Goal: Complete application form: Complete application form

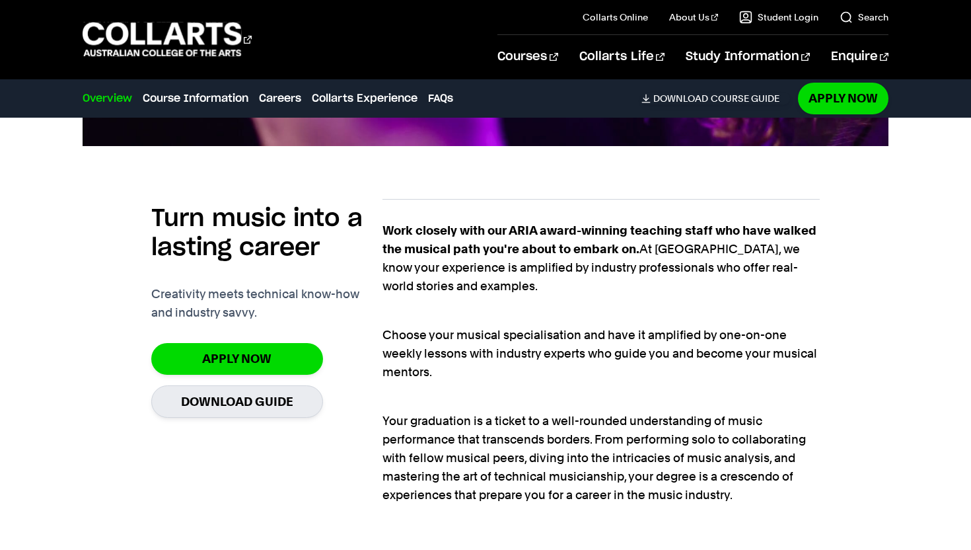
scroll to position [788, 0]
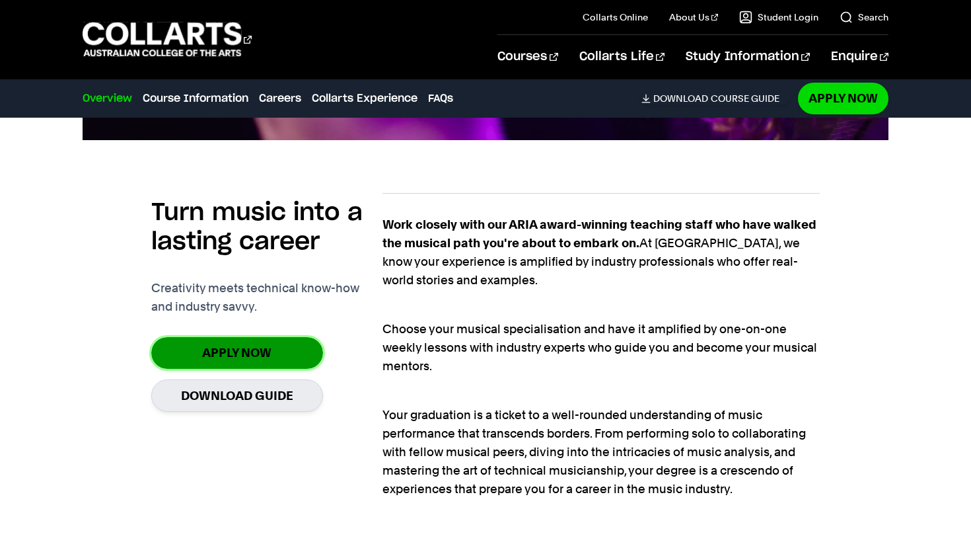
click at [223, 357] on link "Apply Now" at bounding box center [237, 352] width 172 height 31
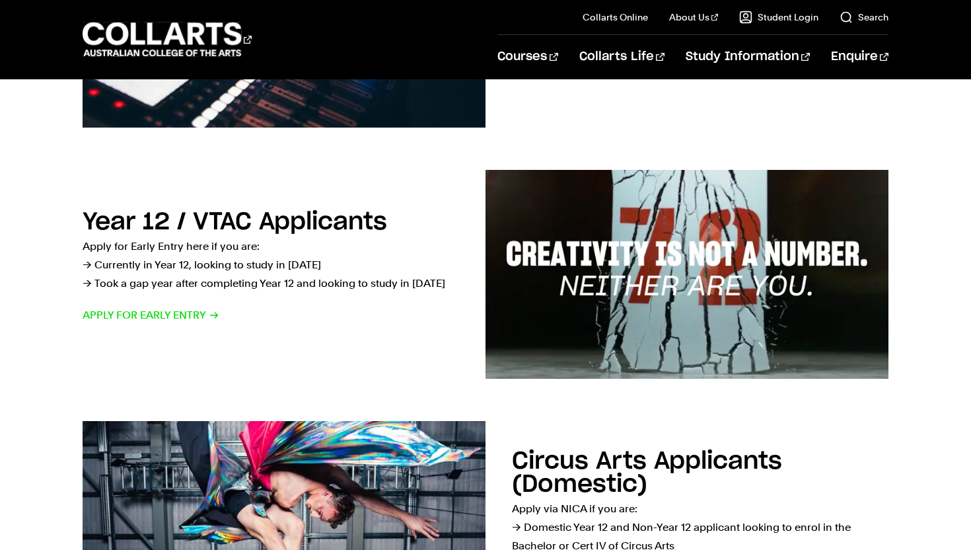
scroll to position [406, 0]
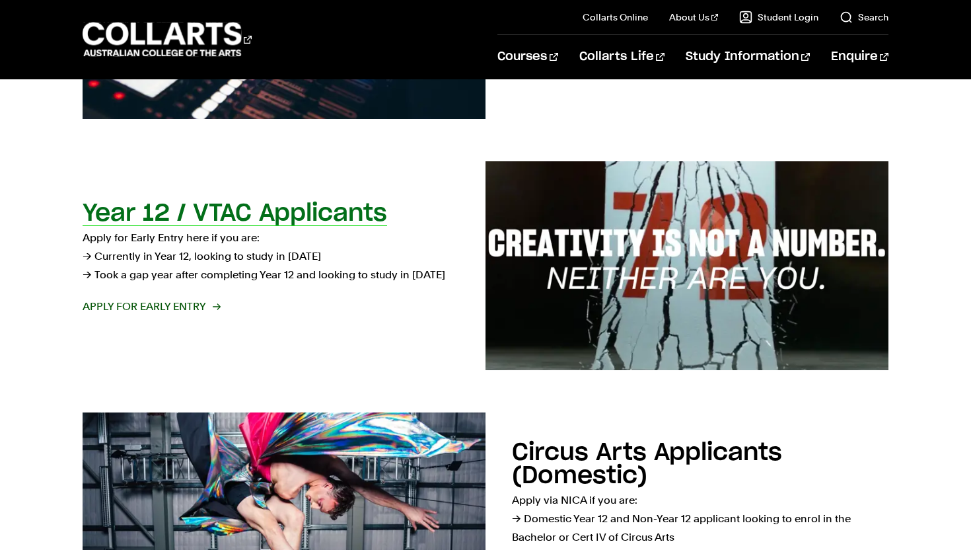
click at [287, 215] on h2 "Year 12 / VTAC Applicants" at bounding box center [235, 214] width 305 height 24
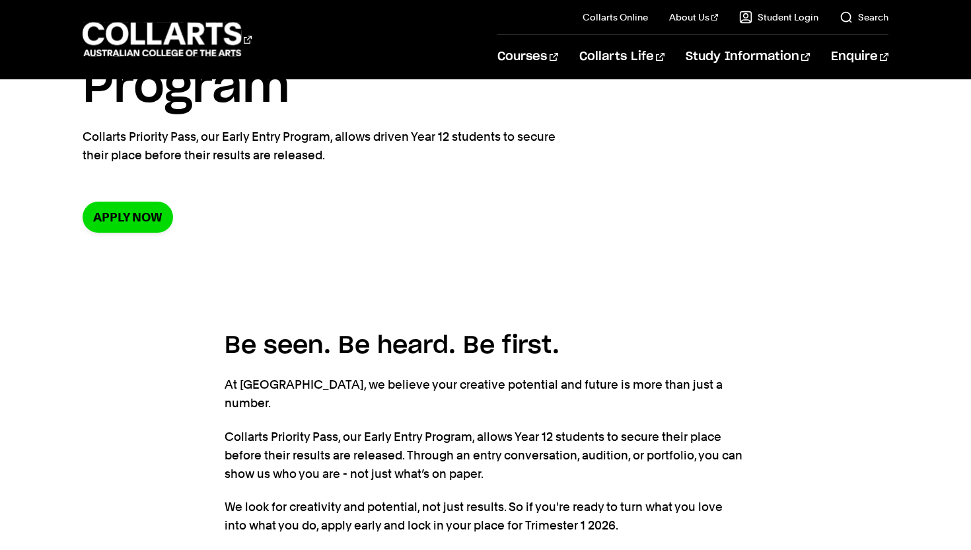
scroll to position [104, 0]
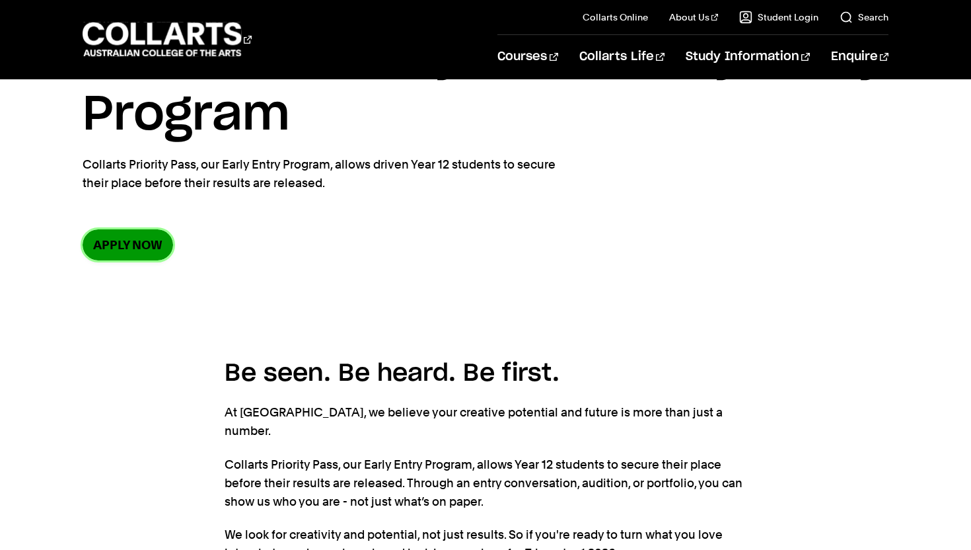
click at [121, 243] on link "Apply now" at bounding box center [128, 244] width 91 height 31
